Goal: Task Accomplishment & Management: Manage account settings

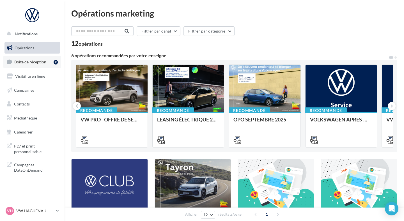
click at [46, 67] on link "Boîte de réception 9" at bounding box center [32, 62] width 58 height 12
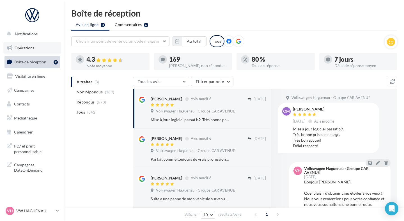
click at [38, 50] on link "Opérations" at bounding box center [32, 48] width 58 height 12
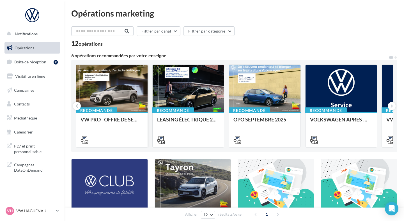
click at [84, 86] on div at bounding box center [112, 89] width 72 height 48
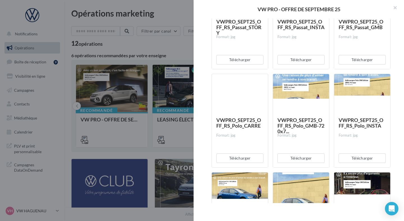
scroll to position [1422, 0]
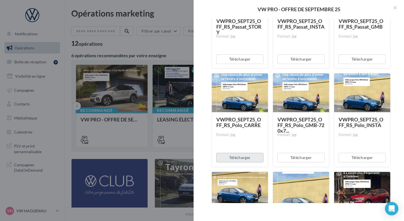
click at [246, 156] on button "Télécharger" at bounding box center [239, 158] width 47 height 10
click at [387, 11] on button "button" at bounding box center [393, 8] width 22 height 17
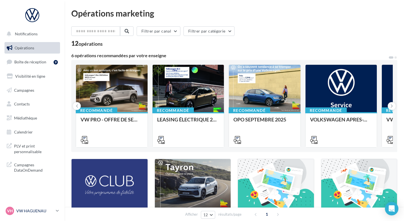
click at [43, 211] on p "VW HAGUENAU" at bounding box center [34, 211] width 37 height 6
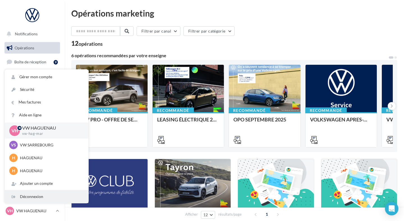
click at [38, 196] on div "Déconnexion" at bounding box center [47, 196] width 84 height 13
